Goal: Information Seeking & Learning: Learn about a topic

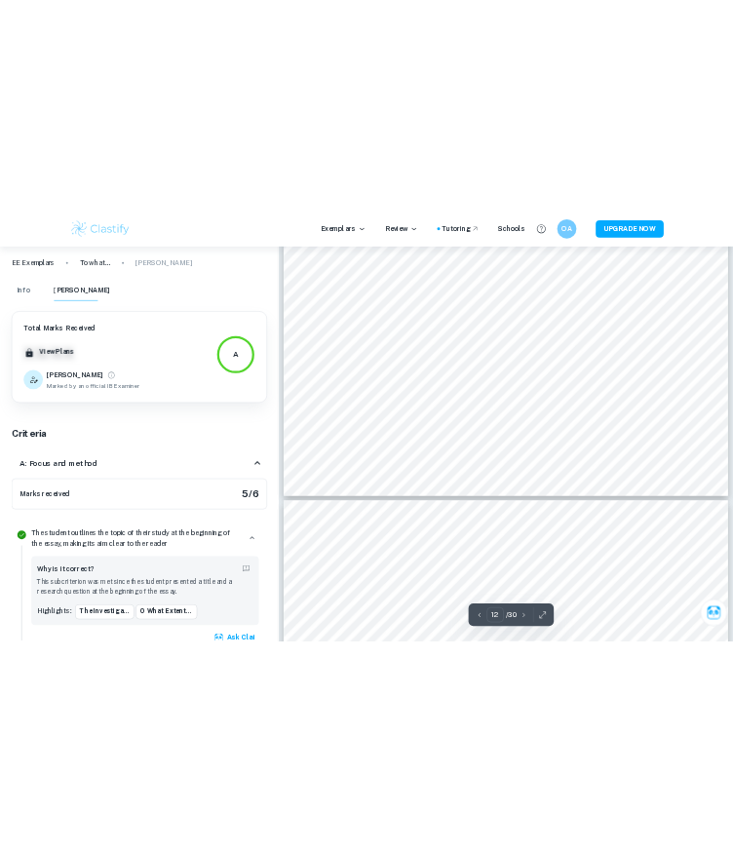
scroll to position [13323, 0]
